Goal: Task Accomplishment & Management: Manage account settings

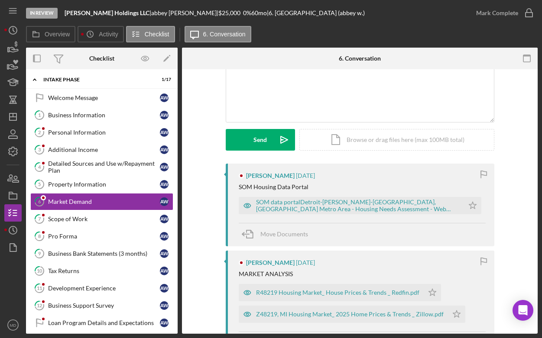
scroll to position [76, 0]
click at [287, 291] on div "R48219 Housing Market_ House Prices & Trends _ Redfin.pdf" at bounding box center [337, 292] width 163 height 7
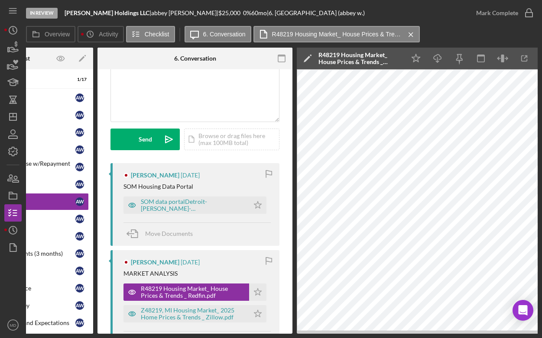
scroll to position [0, 103]
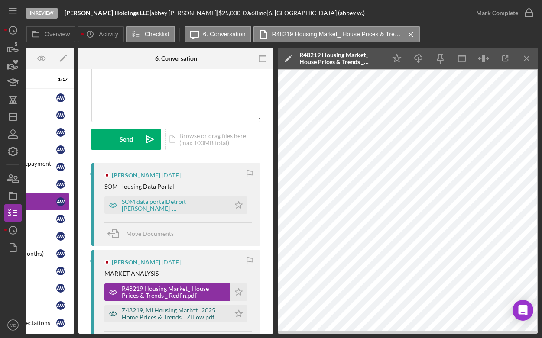
click at [171, 316] on div "Z48219, MI Housing Market_ 2025 Home Prices & Trends _ Zillow.pdf" at bounding box center [174, 314] width 104 height 14
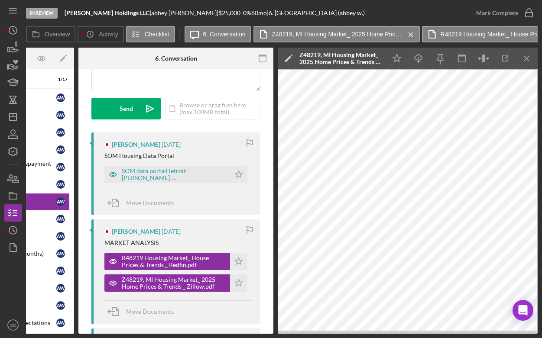
scroll to position [114, 0]
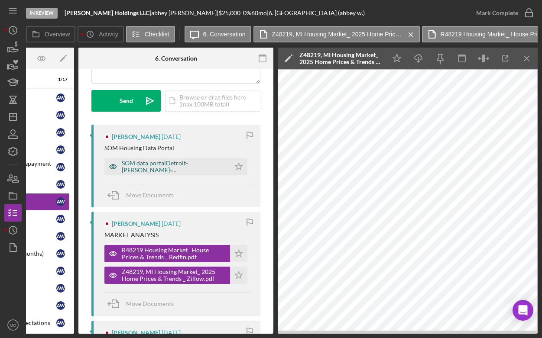
click at [148, 168] on div "SOM data portalDetroit-[PERSON_NAME]-[GEOGRAPHIC_DATA], [GEOGRAPHIC_DATA] Metro…" at bounding box center [174, 167] width 104 height 14
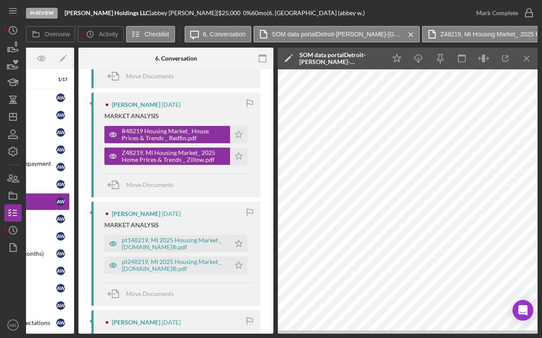
scroll to position [236, 0]
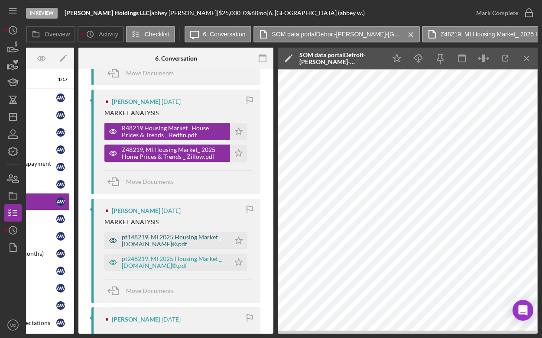
click at [174, 245] on div "pt148219, MI 2025 Housing Market _ [DOMAIN_NAME]®.pdf" at bounding box center [174, 241] width 104 height 14
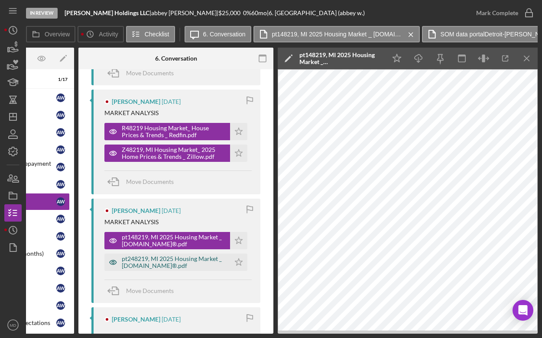
click at [177, 259] on div "pt248219, MI 2025 Housing Market _ [DOMAIN_NAME]®.pdf" at bounding box center [174, 262] width 104 height 14
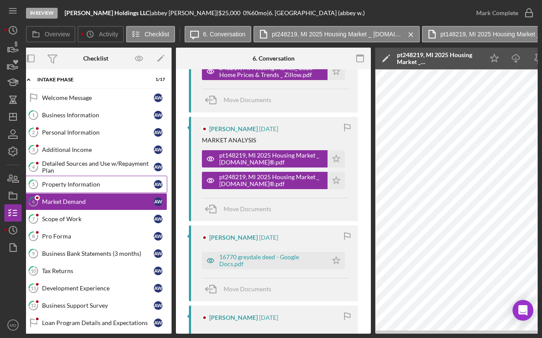
scroll to position [0, 0]
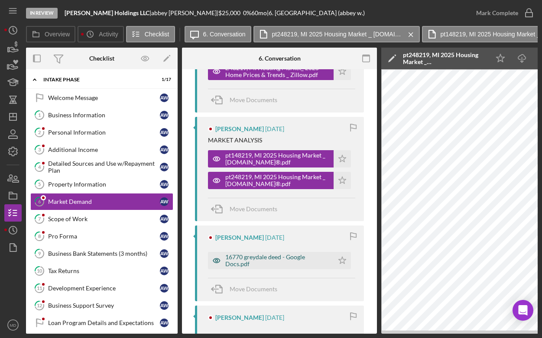
click at [226, 257] on div "16770 greydale deed - Google Docs.pdf" at bounding box center [277, 261] width 104 height 14
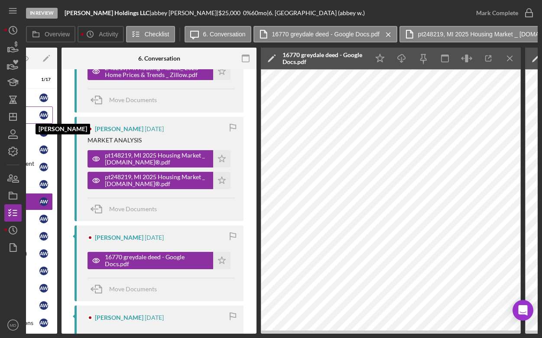
scroll to position [0, 119]
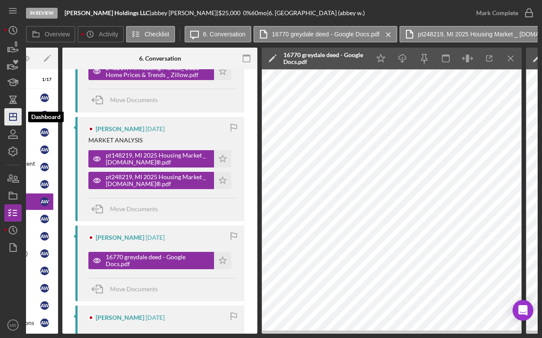
click at [14, 118] on icon "Icon/Dashboard" at bounding box center [13, 117] width 22 height 22
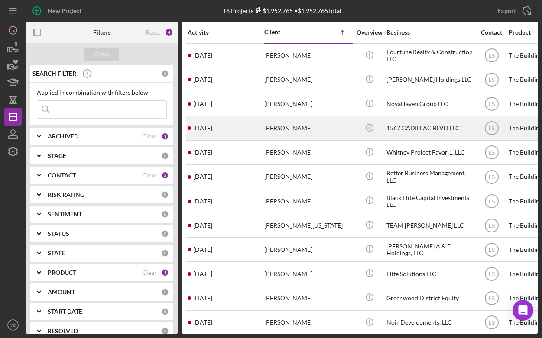
click at [292, 134] on div "[PERSON_NAME]" at bounding box center [307, 128] width 87 height 23
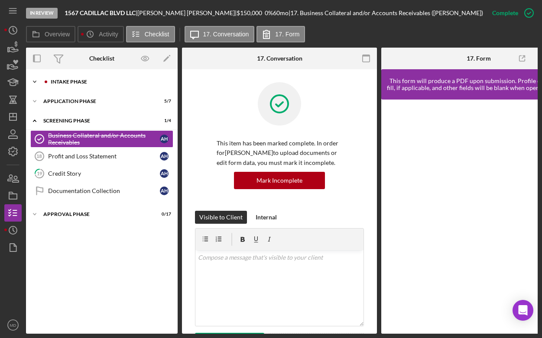
click at [34, 81] on icon "Icon/Expander" at bounding box center [34, 81] width 17 height 17
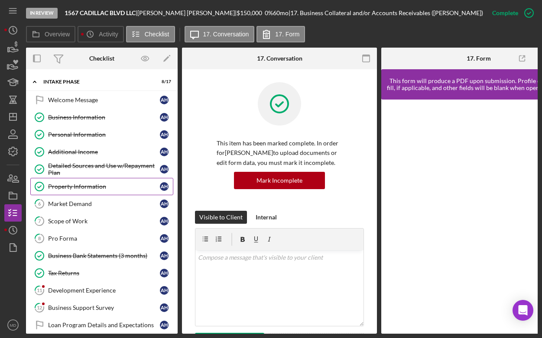
click at [76, 189] on div "Property Information" at bounding box center [104, 186] width 112 height 7
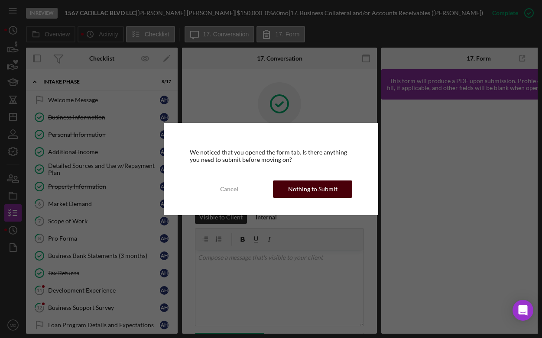
click at [288, 192] on button "Nothing to Submit" at bounding box center [312, 189] width 79 height 17
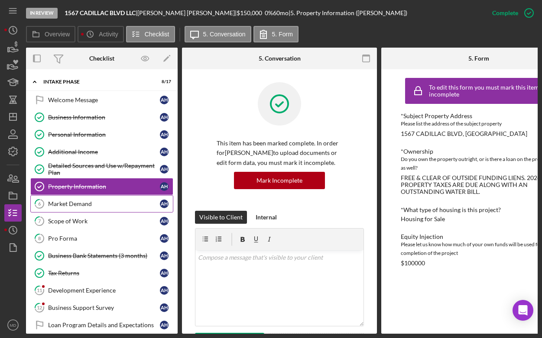
click at [116, 204] on div "Market Demand" at bounding box center [104, 203] width 112 height 7
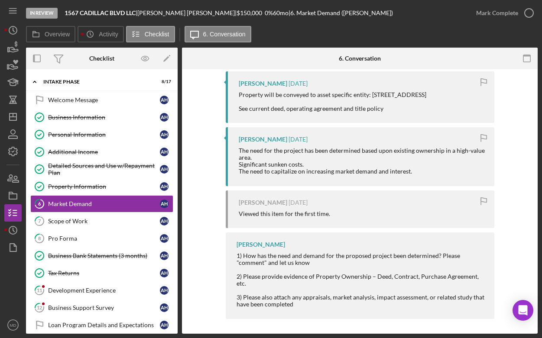
scroll to position [363, 0]
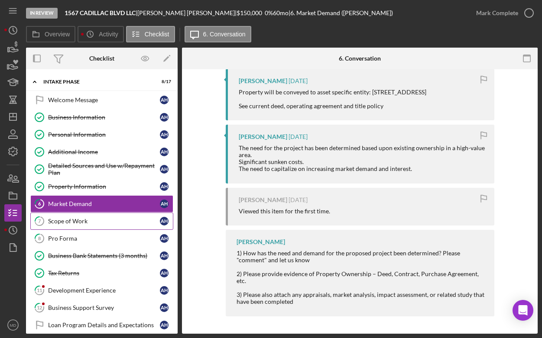
click at [111, 218] on div "Scope of Work" at bounding box center [104, 221] width 112 height 7
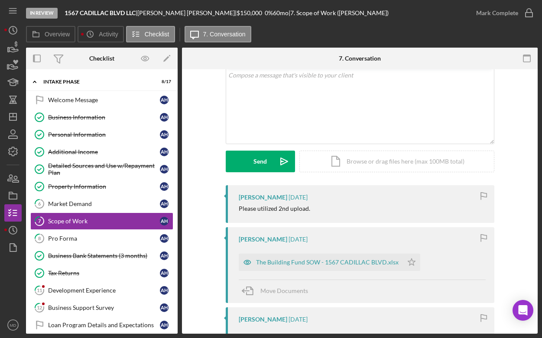
scroll to position [55, 0]
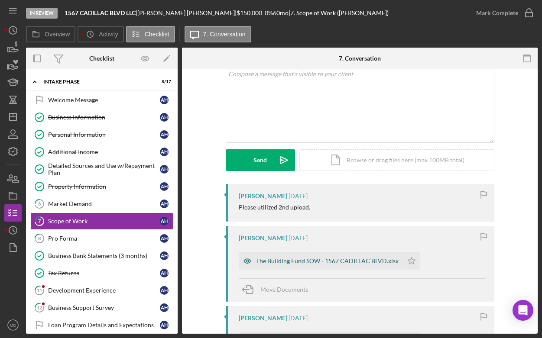
click at [313, 261] on div "The Building Fund SOW - 1567 CADILLAC BLVD.xlsx" at bounding box center [327, 261] width 142 height 7
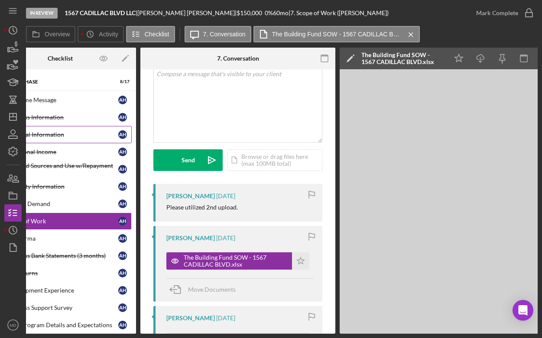
scroll to position [0, 0]
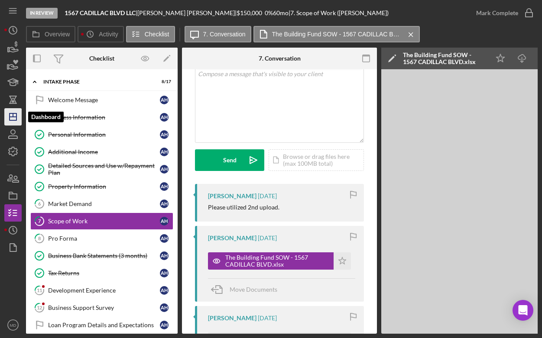
click at [14, 120] on polygon "button" at bounding box center [13, 116] width 7 height 7
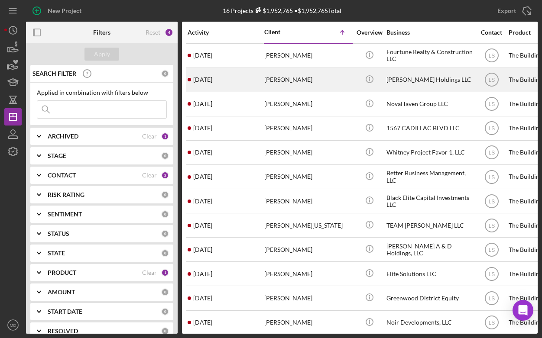
click at [305, 81] on div "[PERSON_NAME]" at bounding box center [307, 79] width 87 height 23
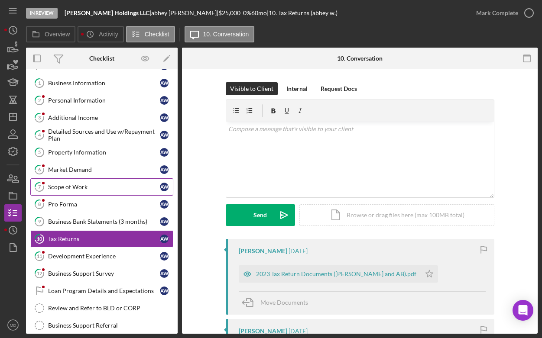
scroll to position [32, 0]
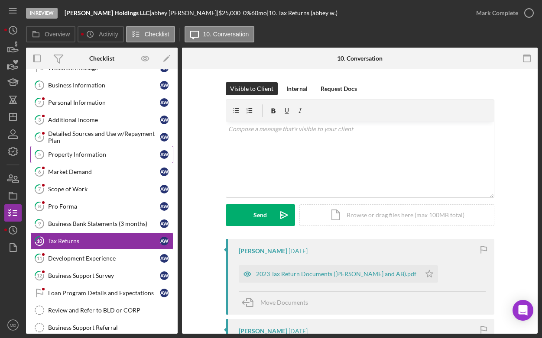
click at [98, 151] on div "Property Information" at bounding box center [104, 154] width 112 height 7
